Goal: Check status: Check status

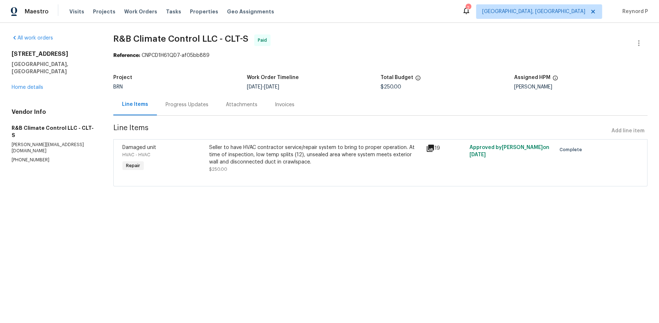
click at [199, 104] on div "Progress Updates" at bounding box center [187, 104] width 43 height 7
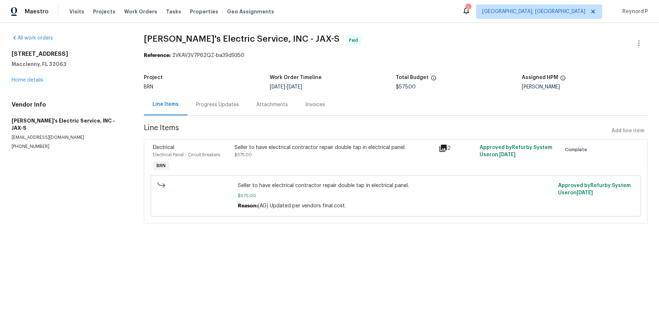
click at [331, 148] on div "Seller to have electrical contractor repair double tap in electrical panel." at bounding box center [334, 147] width 200 height 7
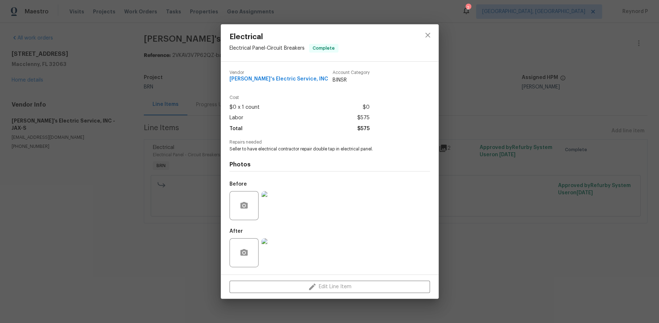
click at [174, 262] on div "Electrical Electrical Panel - Circuit Breakers Complete Vendor Jack's Electric …" at bounding box center [329, 161] width 659 height 323
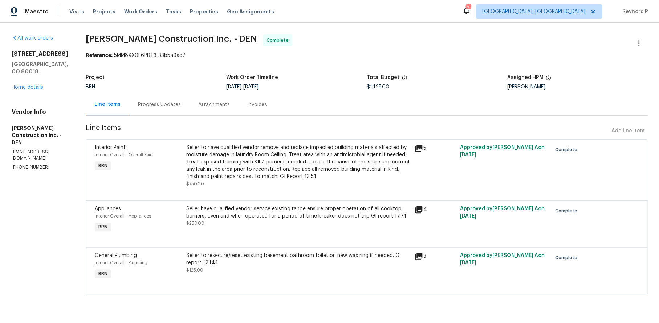
click at [154, 108] on div "Progress Updates" at bounding box center [159, 104] width 43 height 7
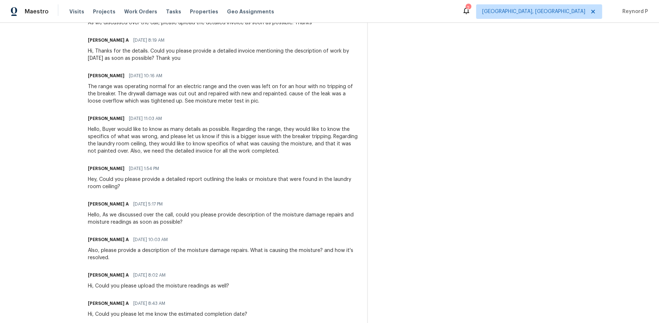
scroll to position [214, 0]
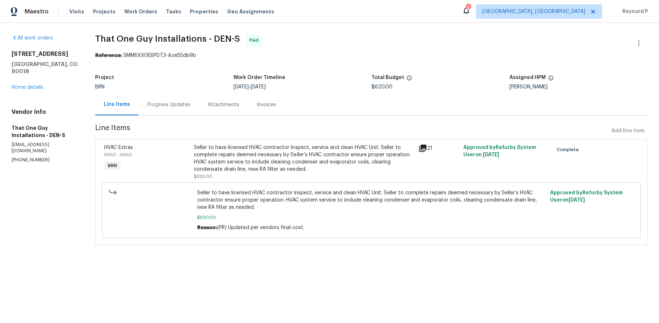
click at [177, 101] on div "Progress Updates" at bounding box center [169, 104] width 60 height 21
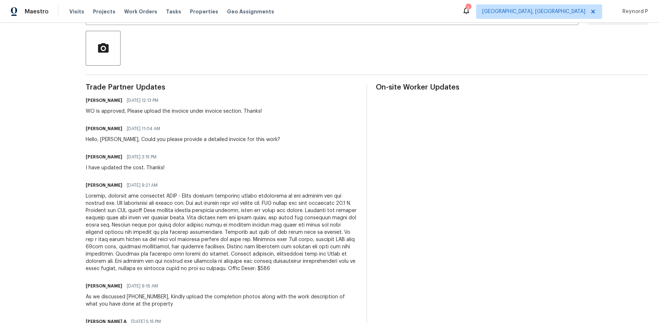
scroll to position [162, 0]
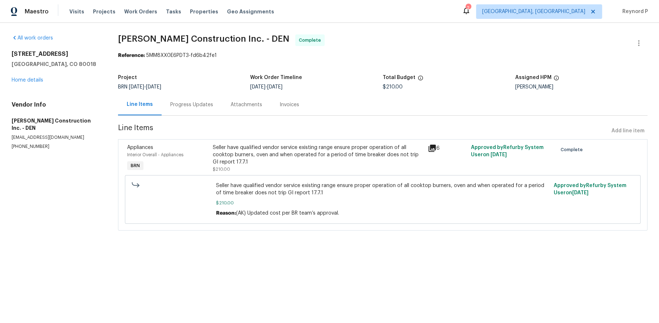
click at [186, 106] on div "Progress Updates" at bounding box center [191, 104] width 43 height 7
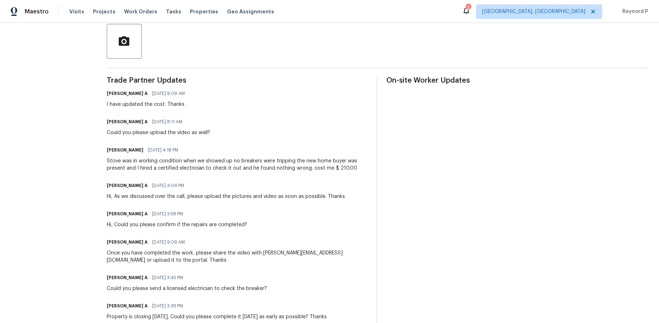
scroll to position [169, 0]
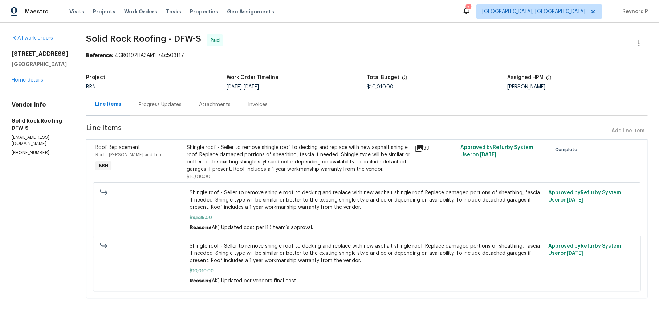
click at [214, 105] on div "Attachments" at bounding box center [215, 104] width 32 height 7
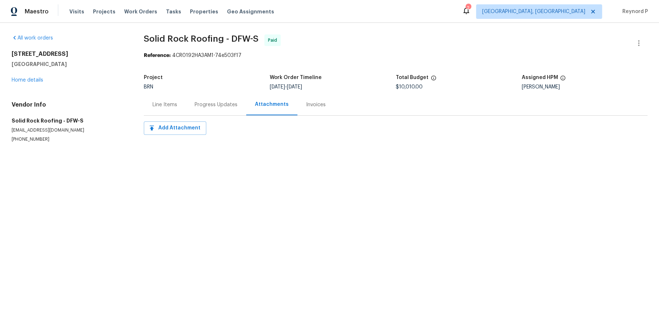
click at [210, 105] on div "Progress Updates" at bounding box center [216, 104] width 43 height 7
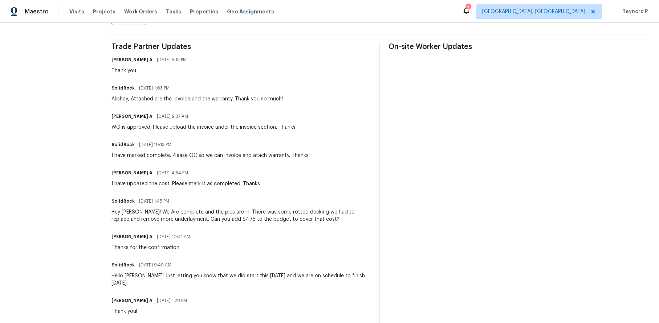
scroll to position [199, 0]
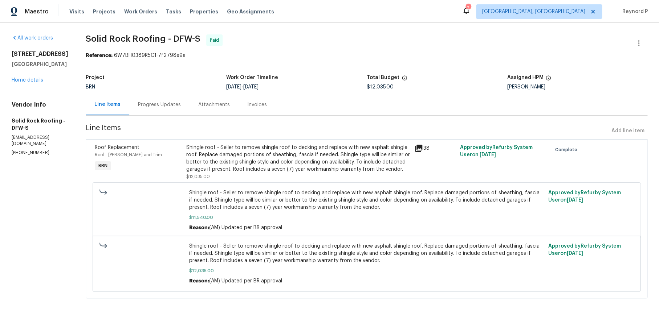
click at [158, 108] on div "Progress Updates" at bounding box center [159, 104] width 43 height 7
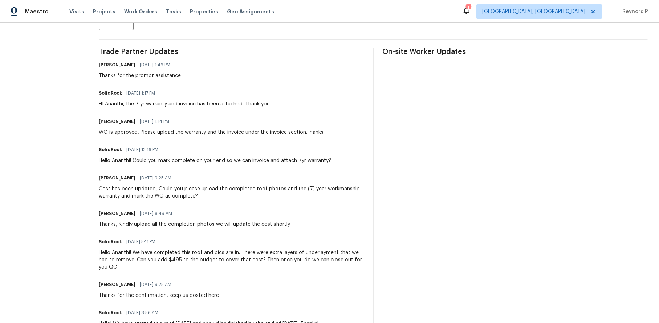
scroll to position [192, 0]
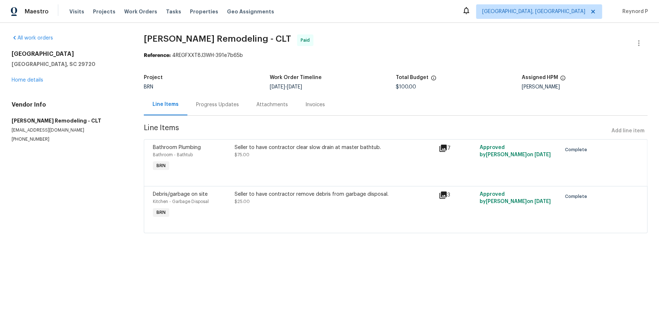
click at [219, 103] on div "Progress Updates" at bounding box center [217, 104] width 43 height 7
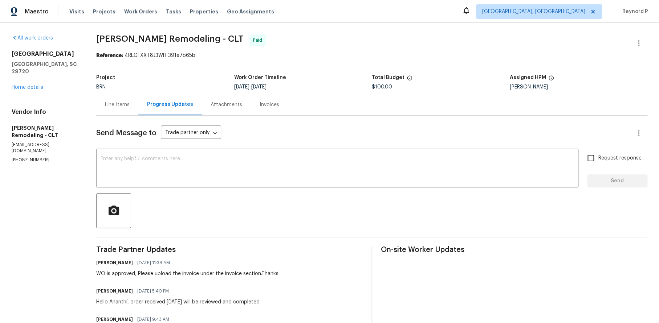
scroll to position [53, 0]
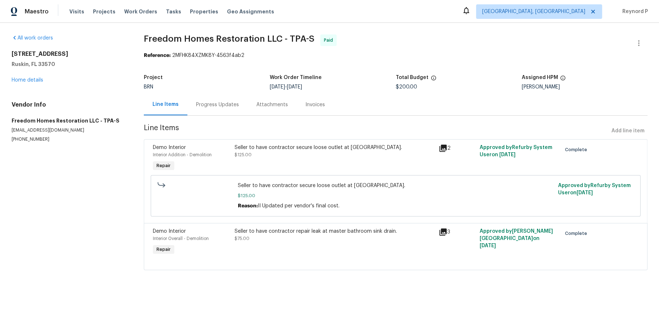
click at [223, 104] on div "Progress Updates" at bounding box center [217, 104] width 43 height 7
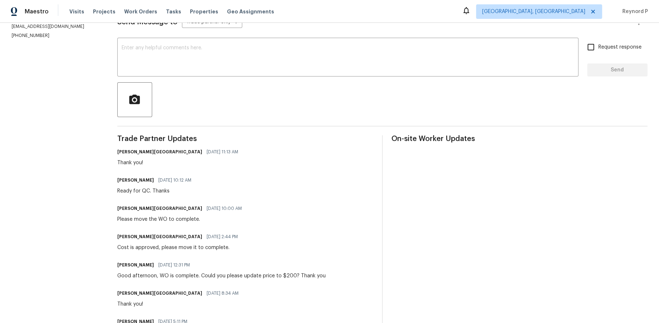
scroll to position [188, 0]
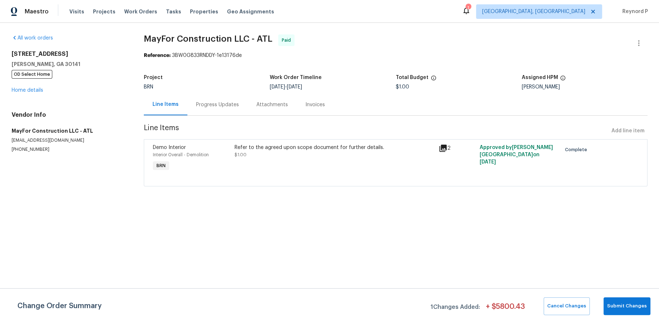
click at [211, 106] on div "Progress Updates" at bounding box center [217, 104] width 43 height 7
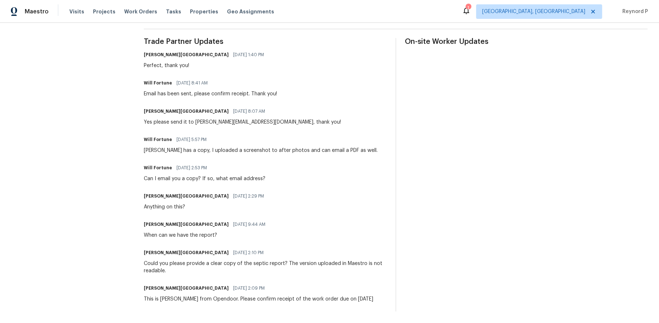
scroll to position [189, 0]
